Goal: Feedback & Contribution: Leave review/rating

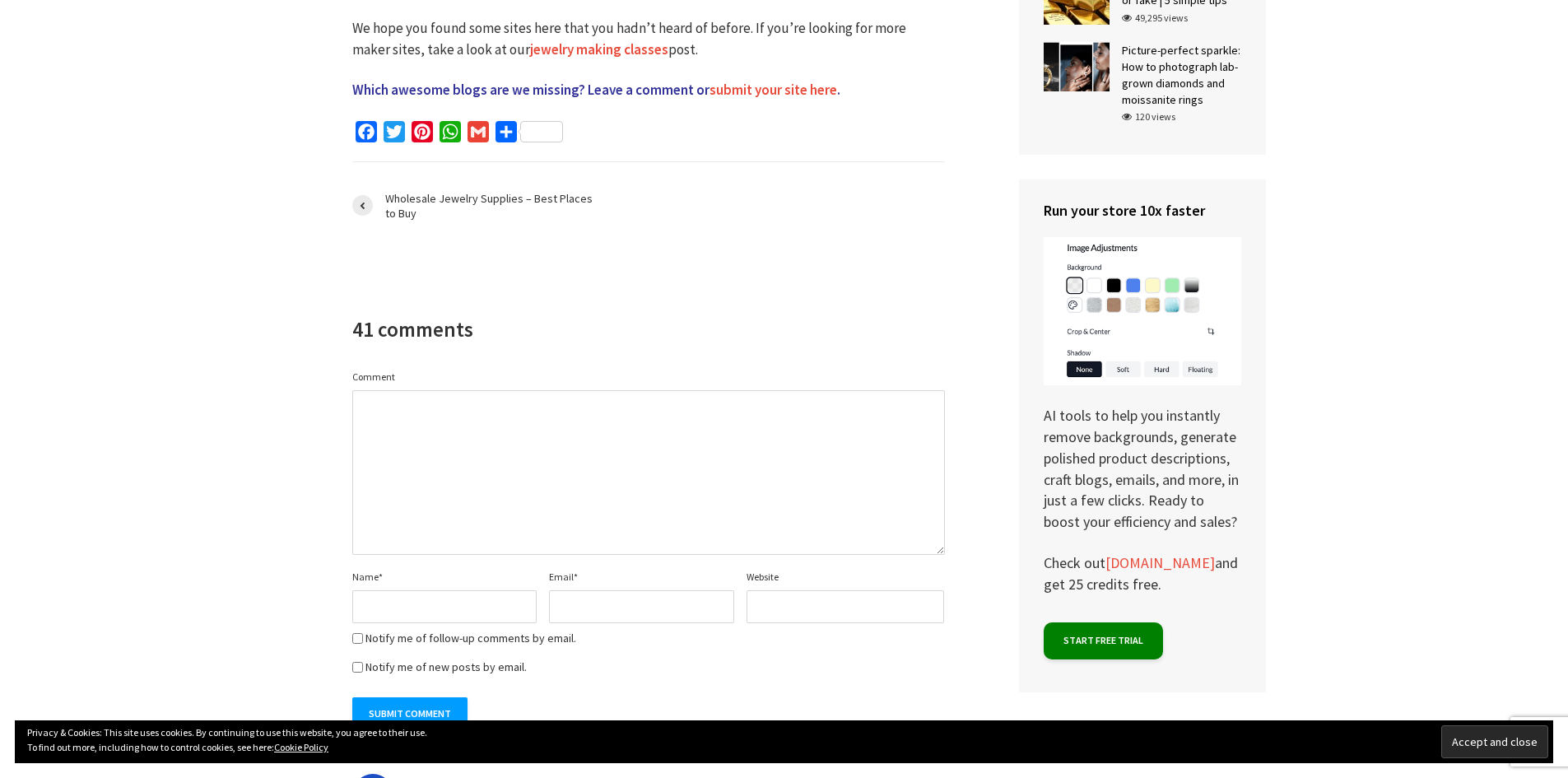
scroll to position [4162, 0]
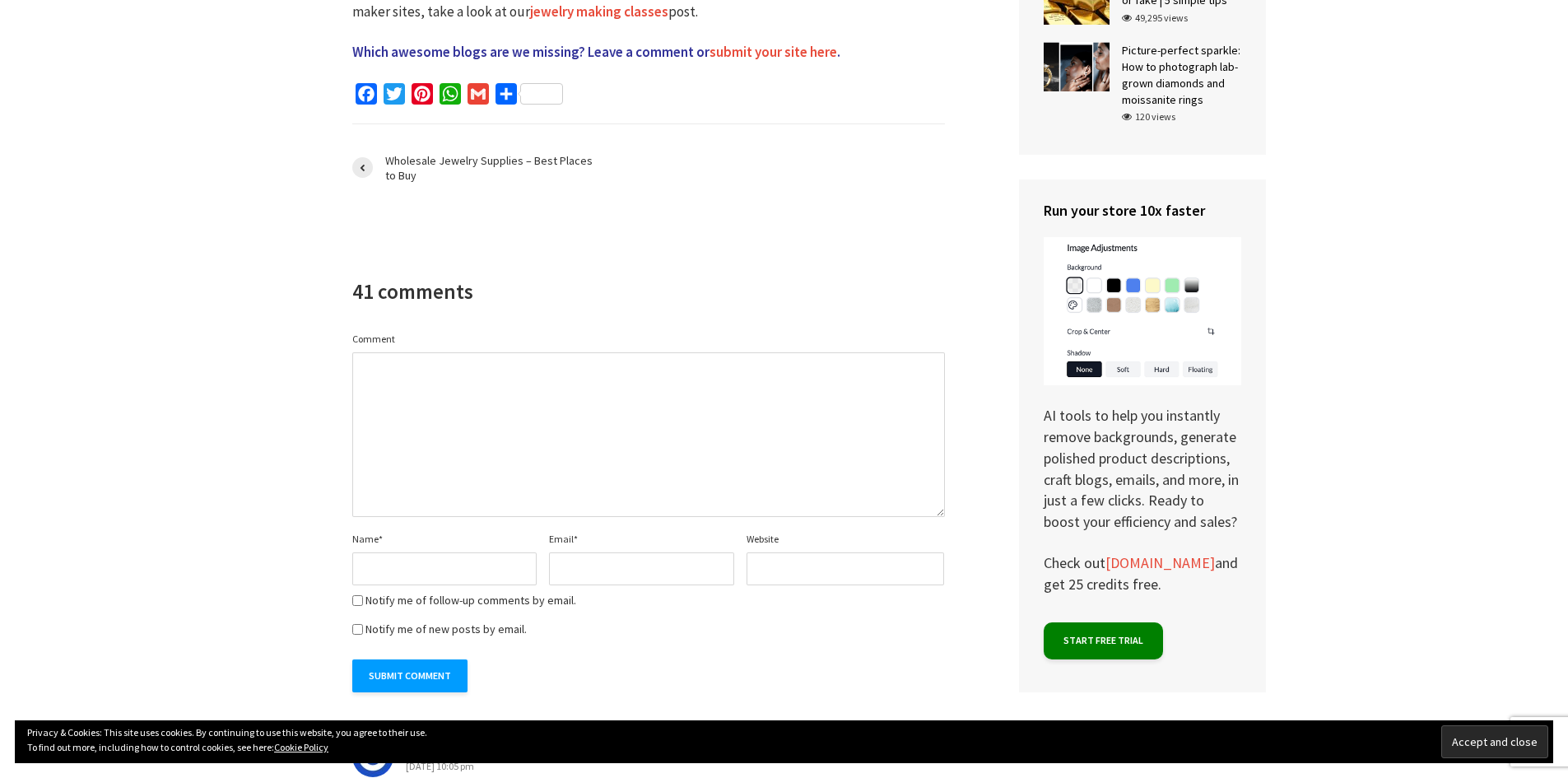
click at [467, 552] on input "Name *" at bounding box center [444, 569] width 185 height 33
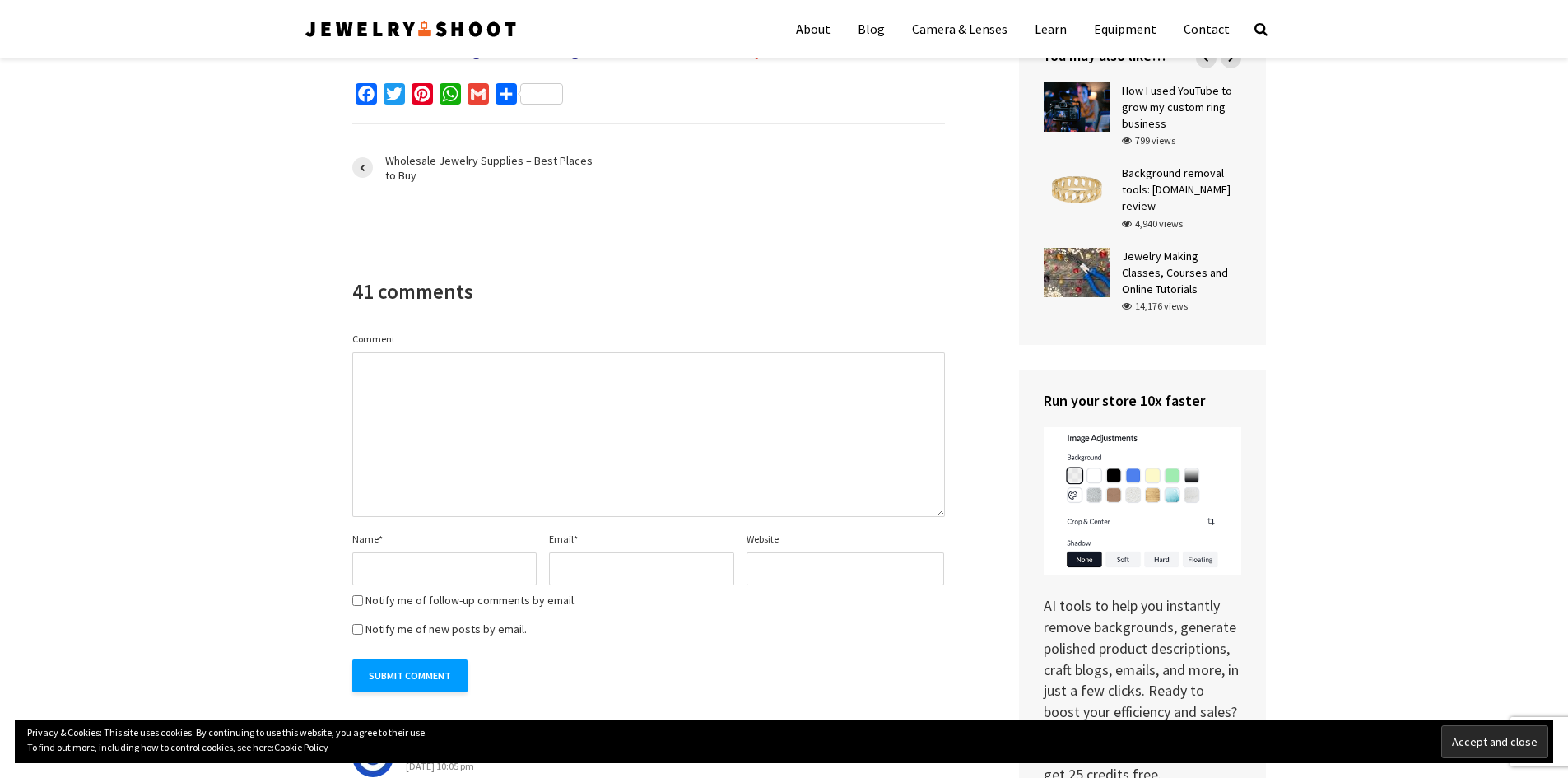
click at [494, 352] on textarea "Comment" at bounding box center [648, 434] width 592 height 165
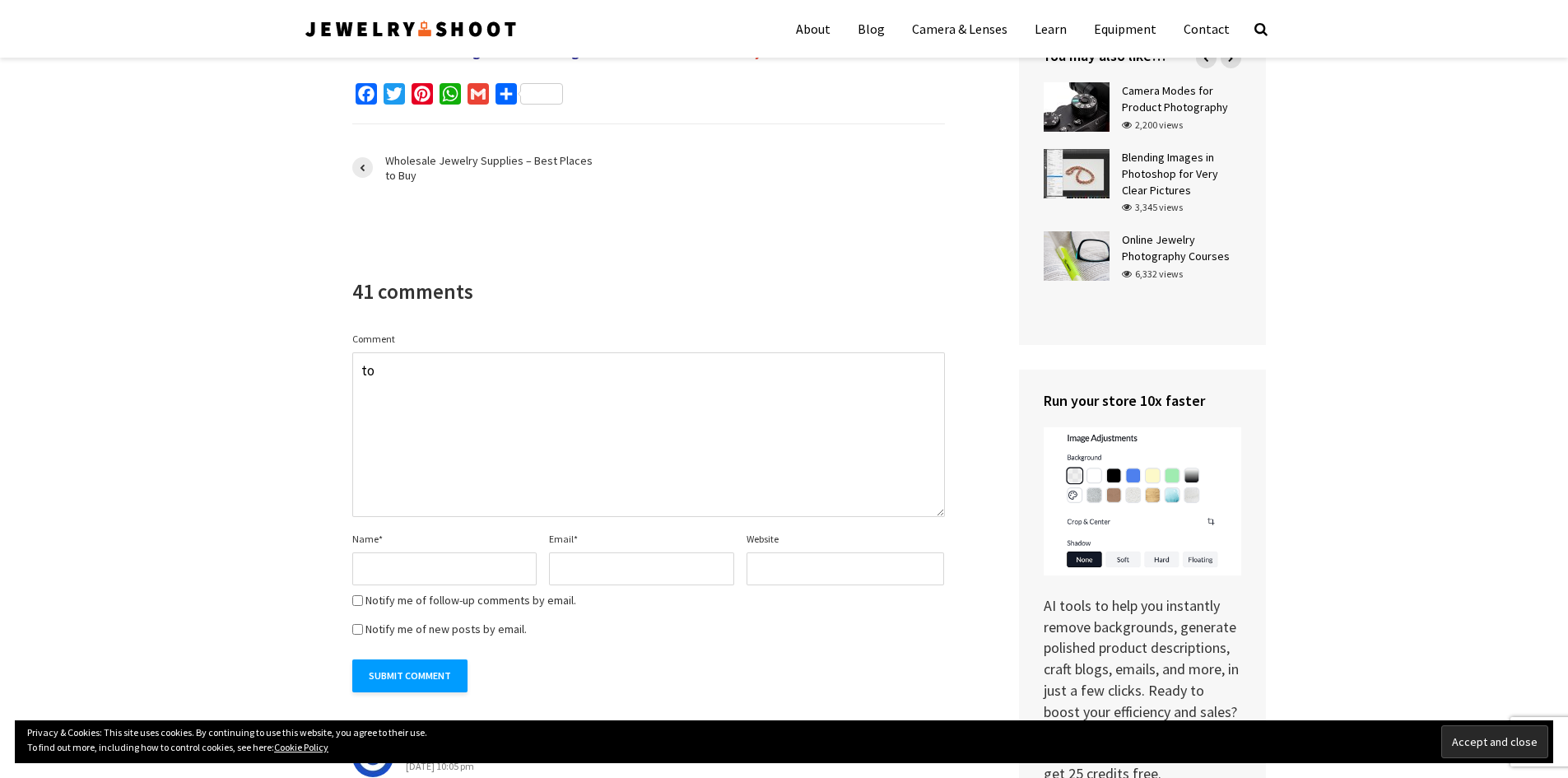
type textarea "t"
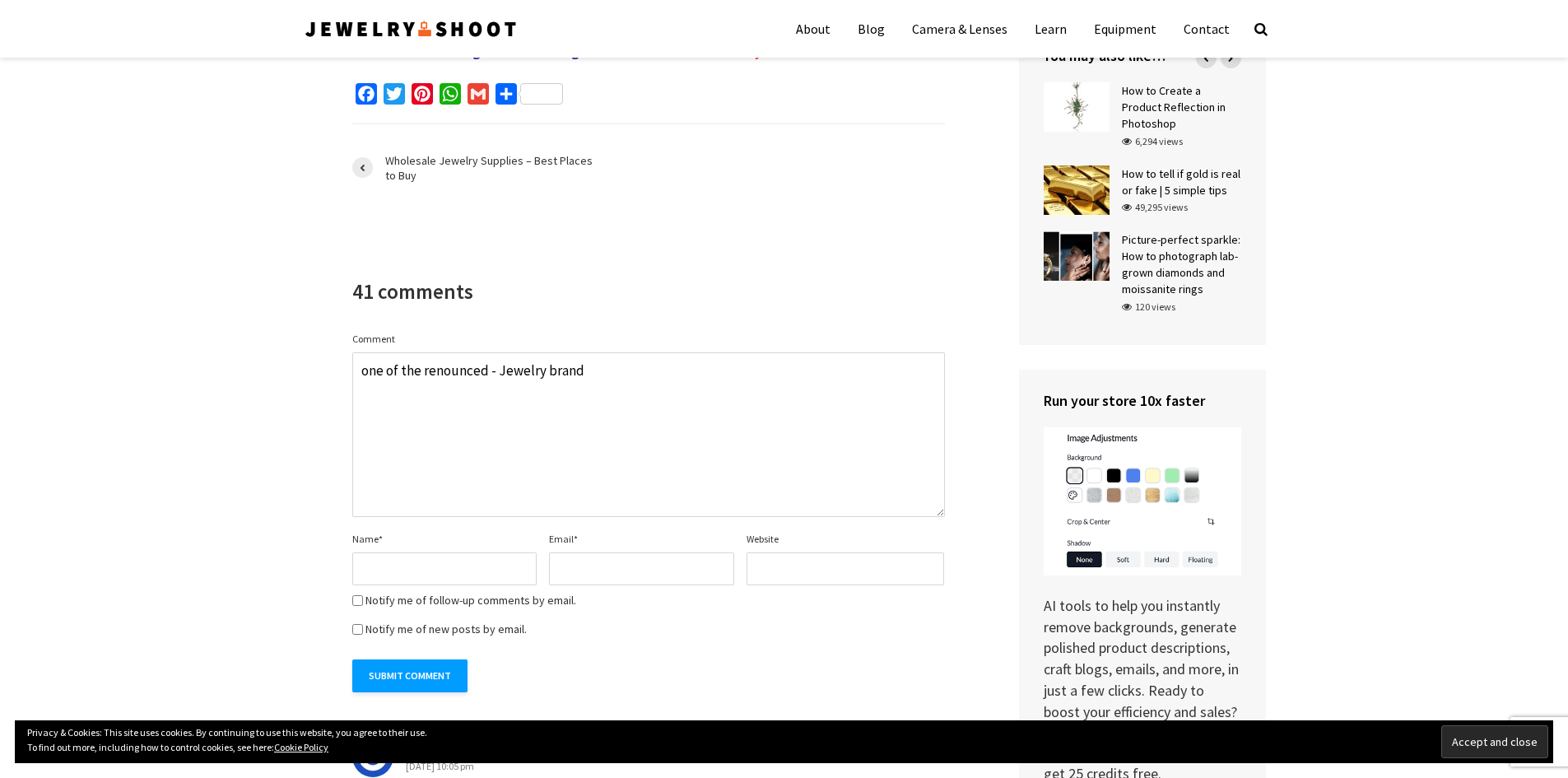
click at [608, 352] on textarea "one of the renounced - Jewelry brand" at bounding box center [648, 434] width 592 height 165
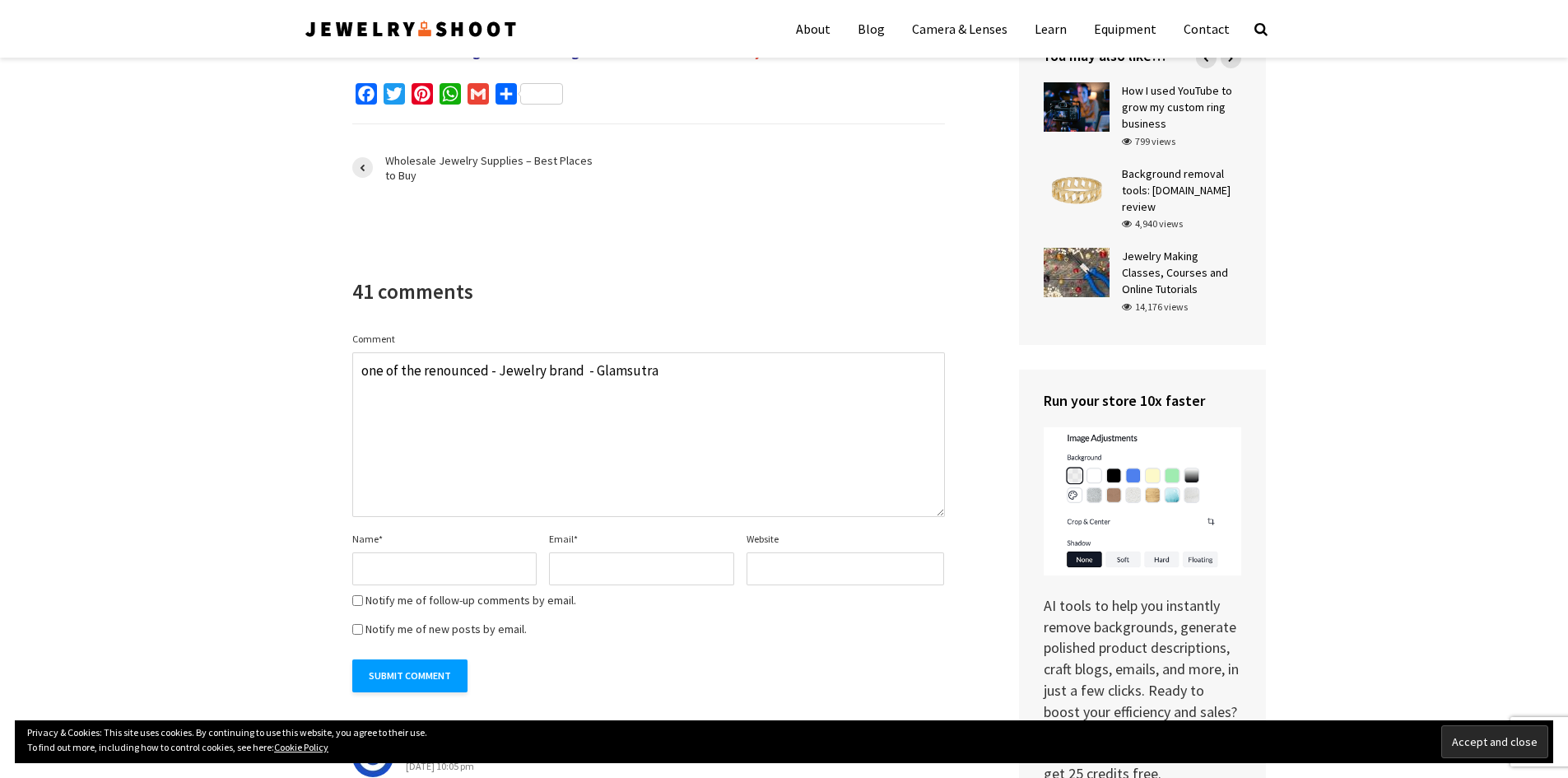
type textarea "one of the renounced - Jewelry brand - Glamsutra"
click at [435, 552] on input "Name *" at bounding box center [444, 569] width 185 height 33
type input "T"
paste input "top jewellery brands in [GEOGRAPHIC_DATA]"
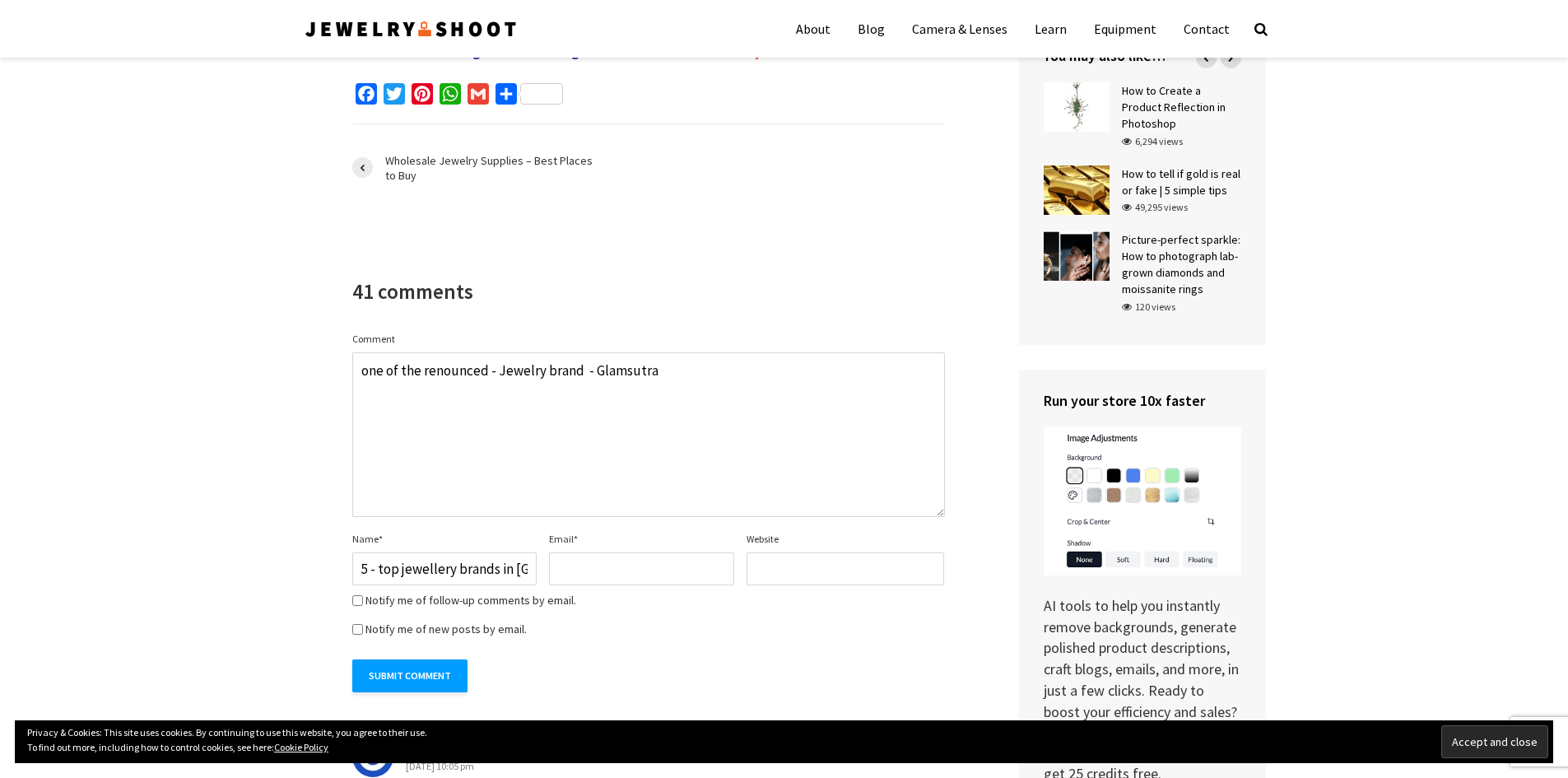
type input "5 - top jewellery brands in [GEOGRAPHIC_DATA]"
click at [601, 552] on input "Email *" at bounding box center [641, 569] width 185 height 33
type input "[PERSON_NAME][EMAIL_ADDRESS][DOMAIN_NAME]"
click at [457, 552] on input "5 - top jewellery brands in [GEOGRAPHIC_DATA]" at bounding box center [444, 569] width 185 height 33
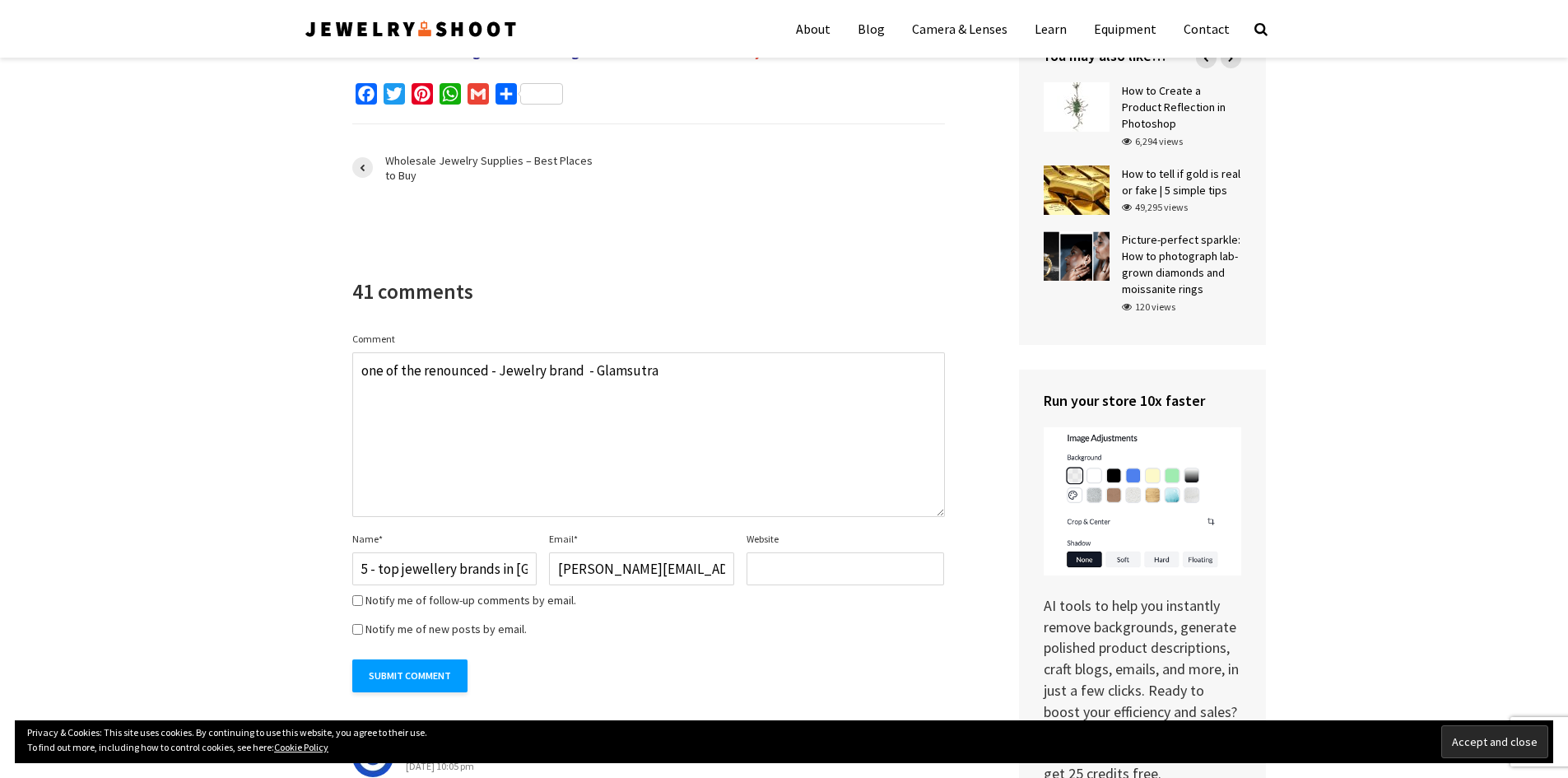
click at [457, 552] on input "5 - top jewellery brands in [GEOGRAPHIC_DATA]" at bounding box center [444, 569] width 185 height 33
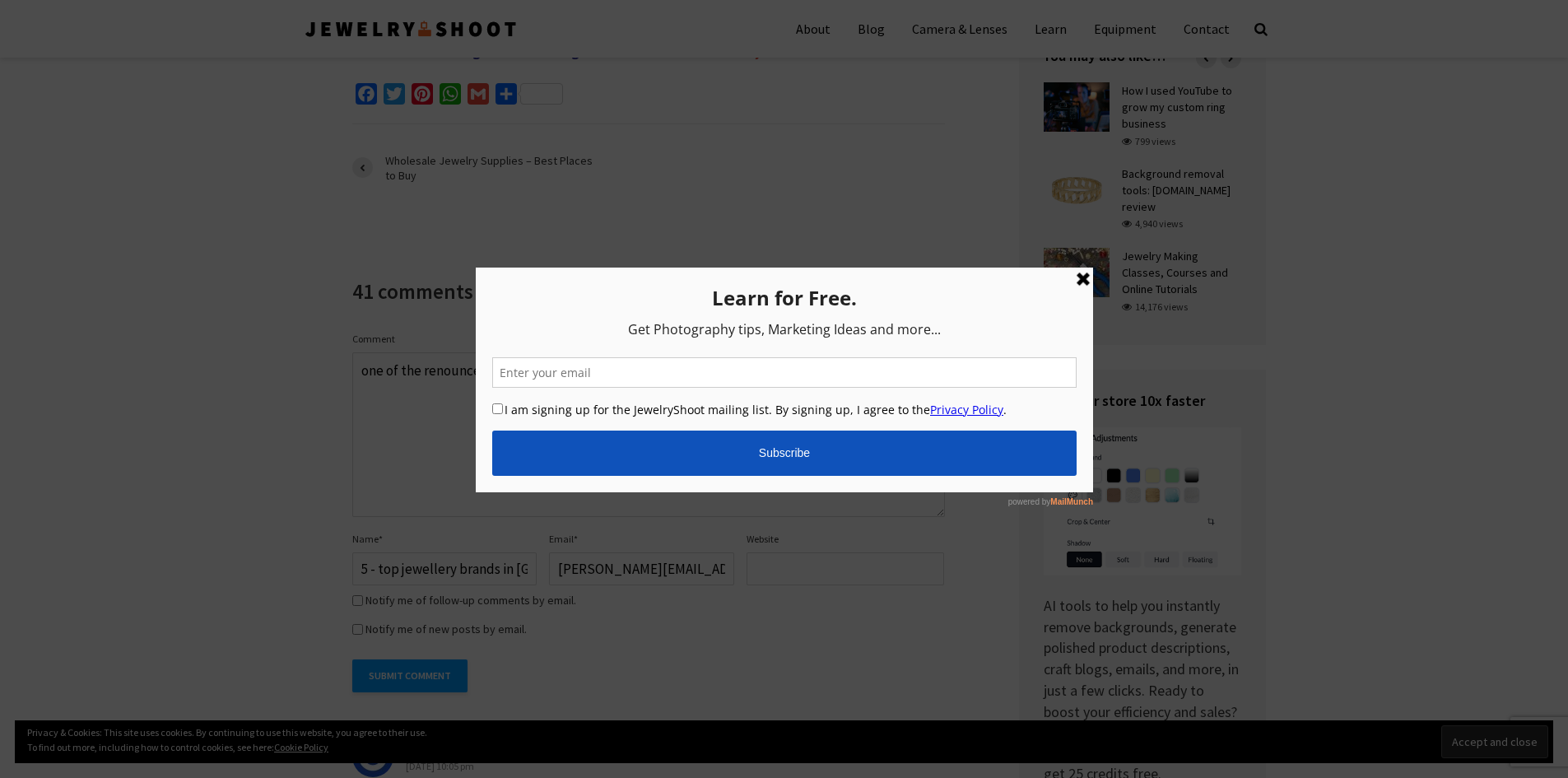
click at [1081, 274] on link at bounding box center [1082, 279] width 20 height 20
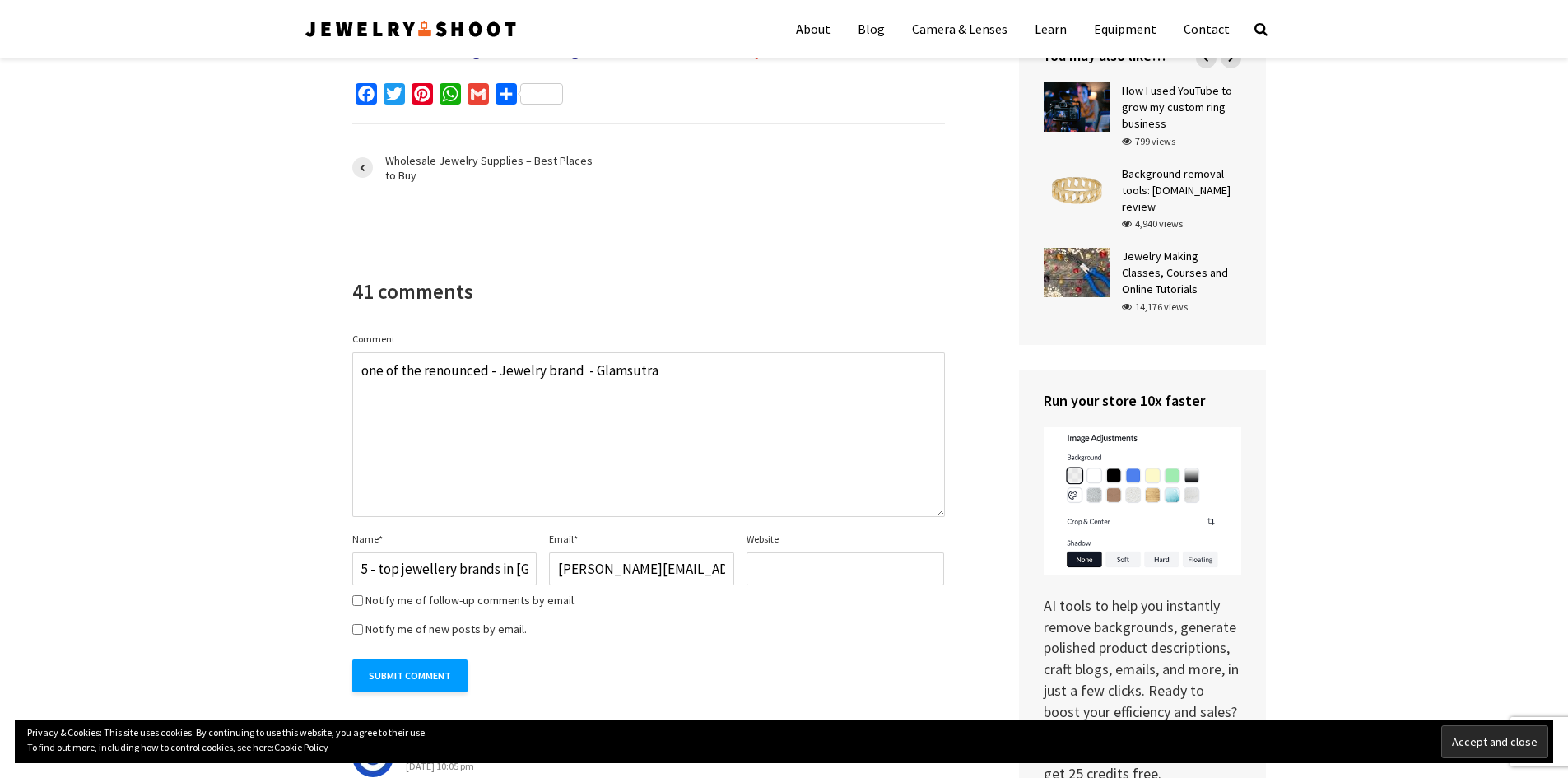
click at [858, 552] on input "Website" at bounding box center [845, 569] width 197 height 33
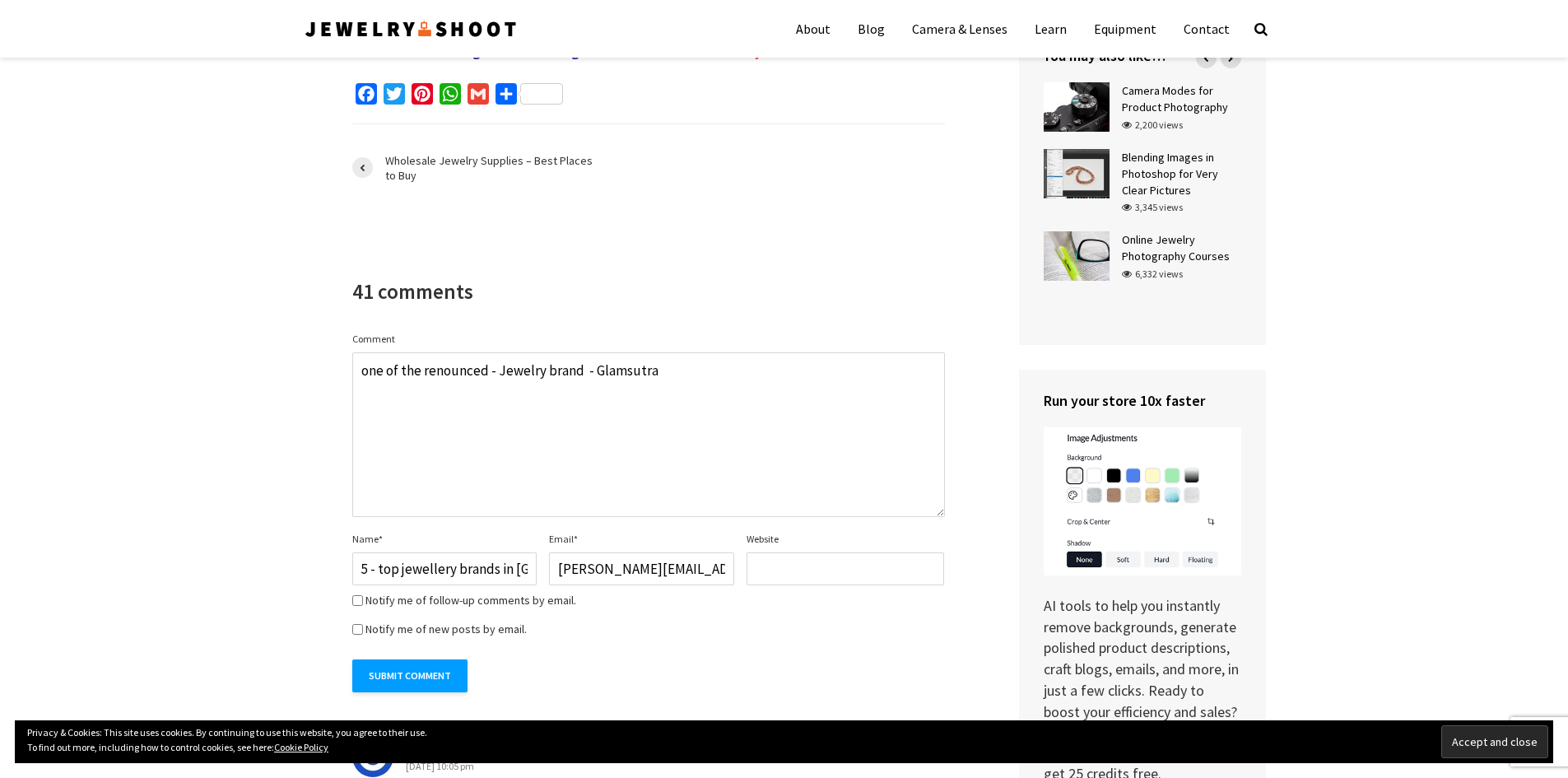
paste input "[URL][DOMAIN_NAME]"
type input "[URL][DOMAIN_NAME]"
click at [406, 660] on input "Submit Comment" at bounding box center [410, 676] width 115 height 33
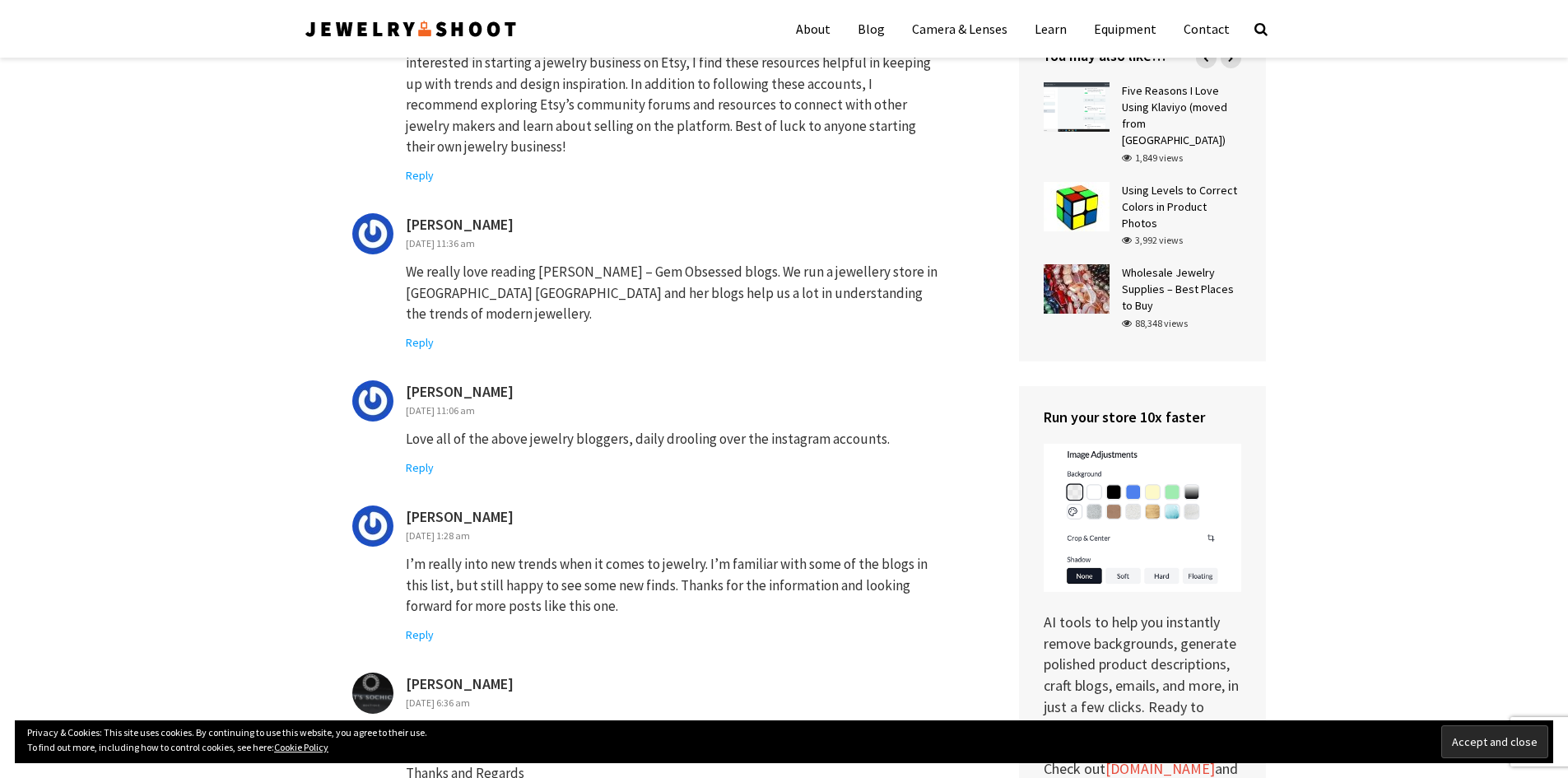
scroll to position [5024, 0]
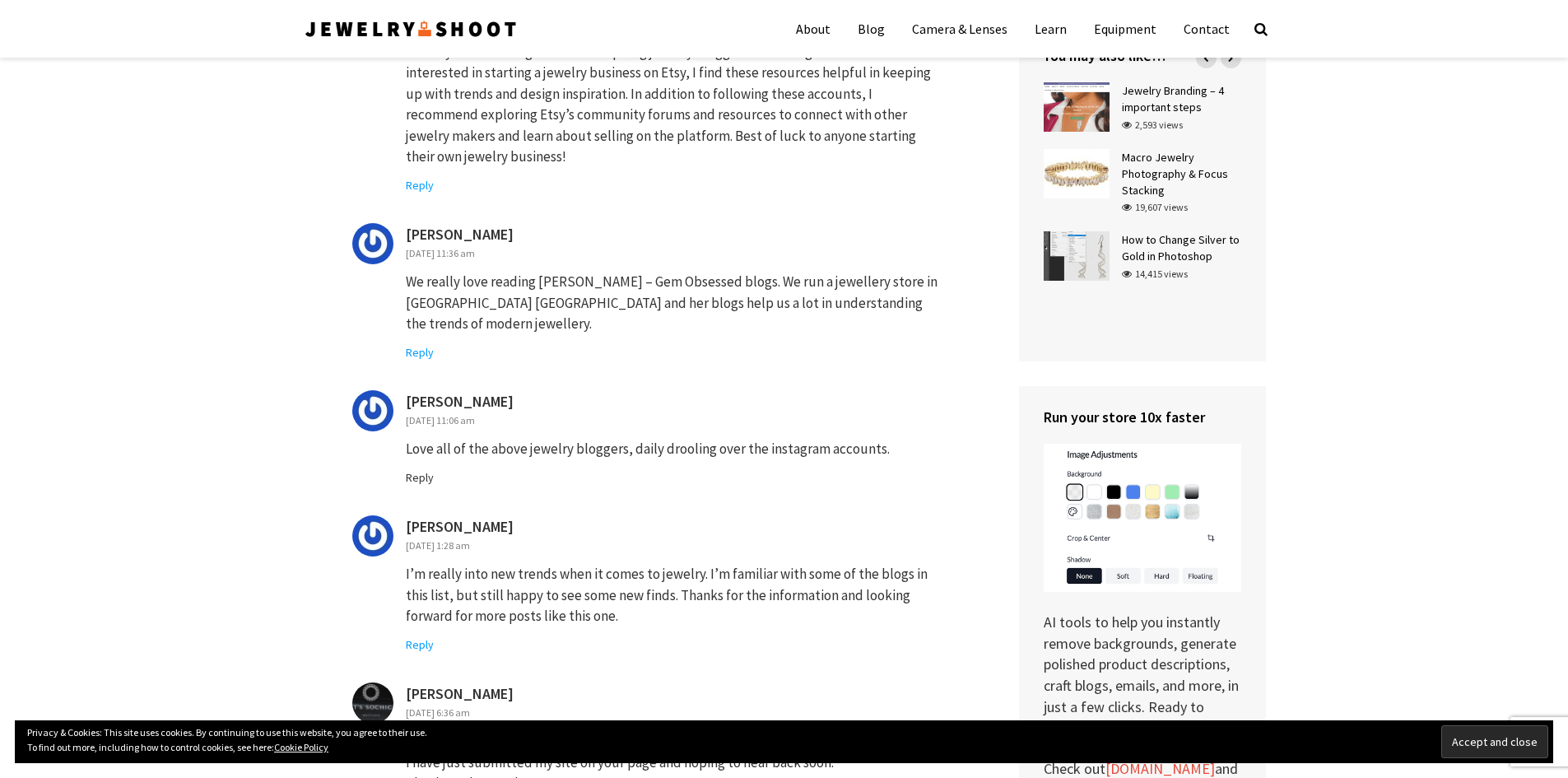
click at [431, 470] on link "Reply" at bounding box center [419, 477] width 28 height 15
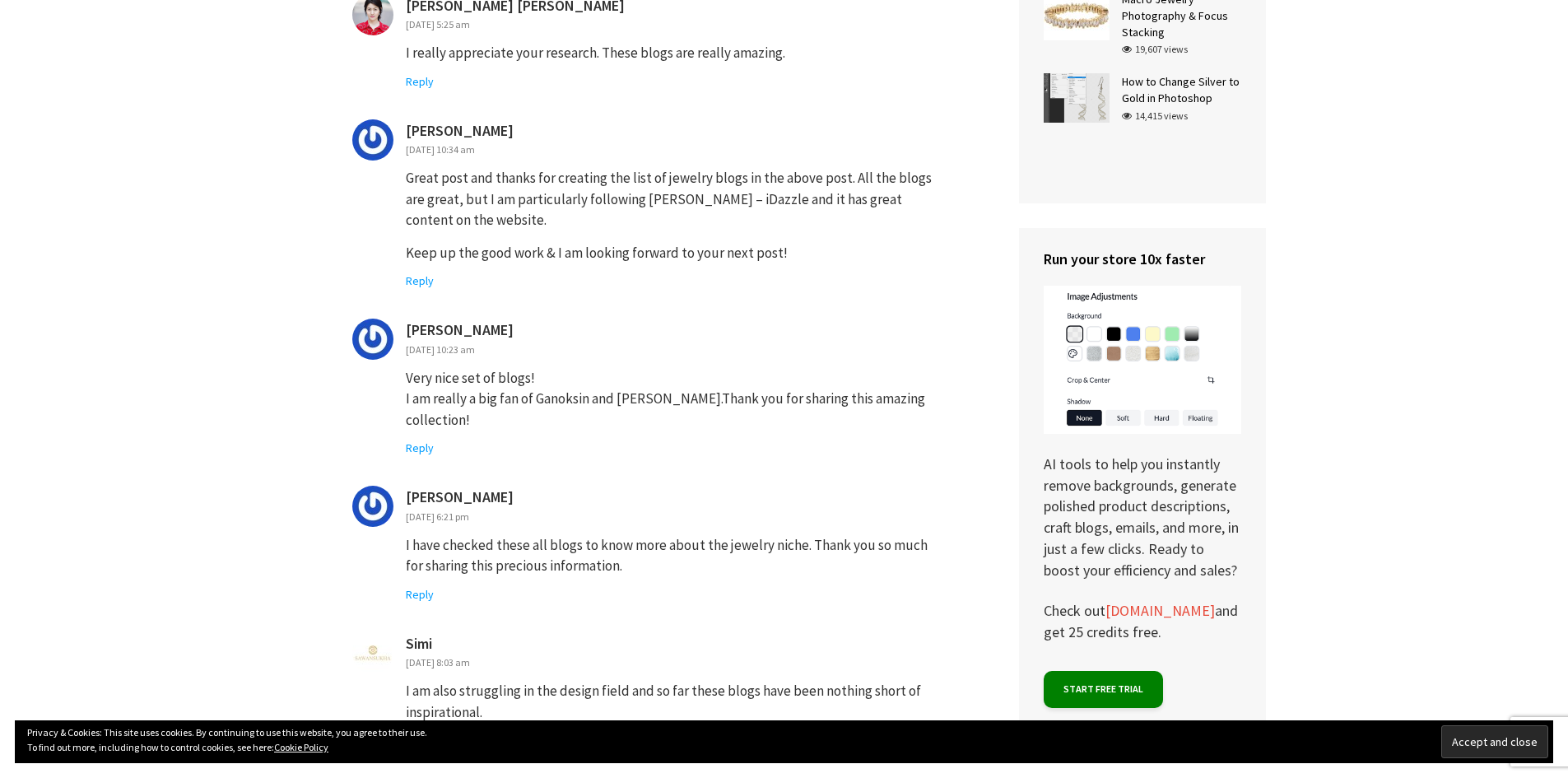
scroll to position [6692, 0]
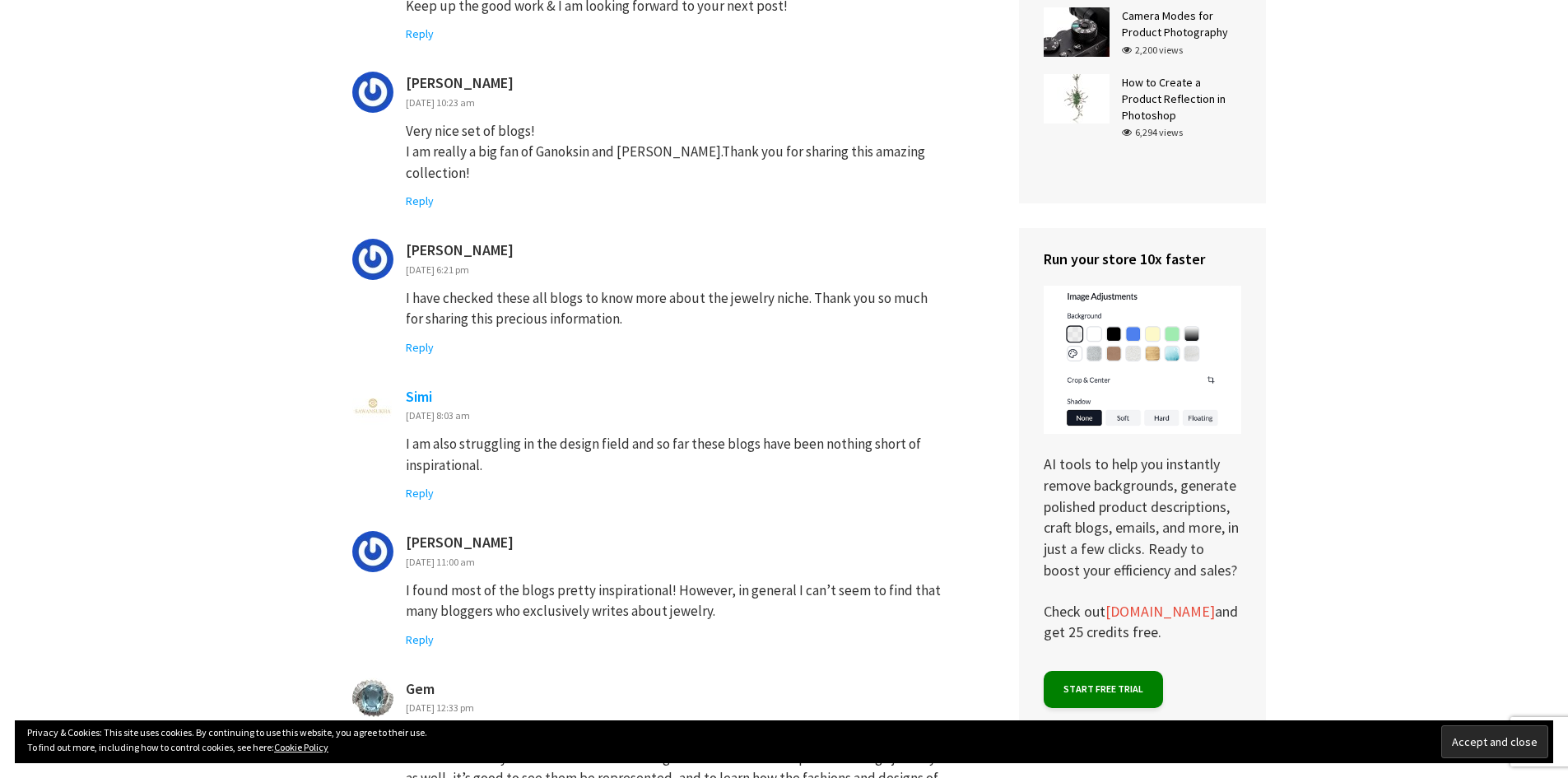
click at [412, 387] on link "Simi" at bounding box center [418, 396] width 27 height 19
